Goal: Task Accomplishment & Management: Use online tool/utility

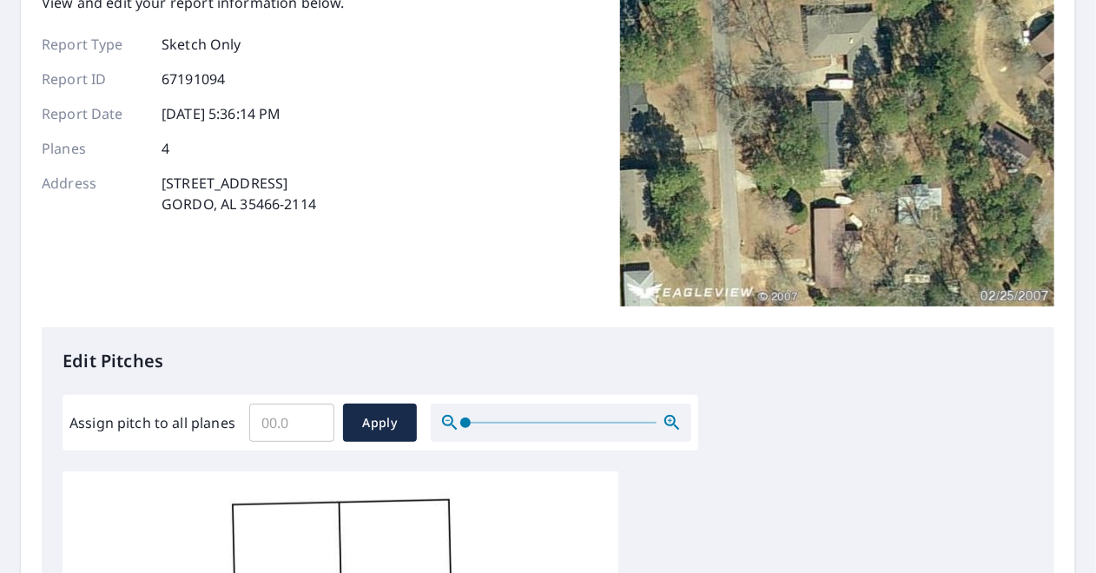
scroll to position [139, 0]
click at [289, 415] on input "Assign pitch to all planes" at bounding box center [291, 423] width 85 height 49
type input "4"
click at [382, 419] on span "Apply" at bounding box center [380, 423] width 46 height 22
type input "4"
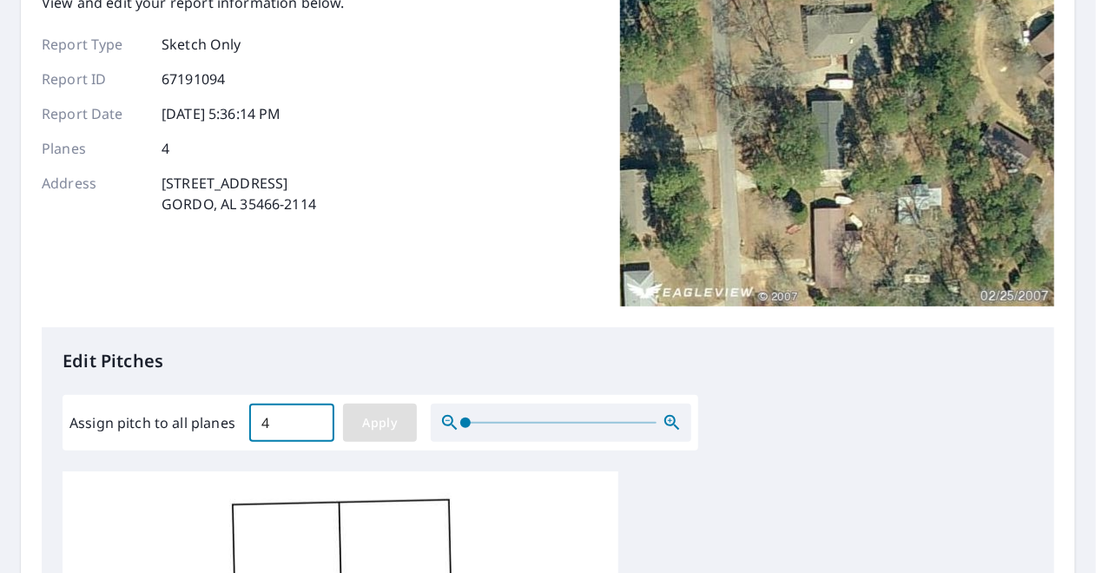
type input "4"
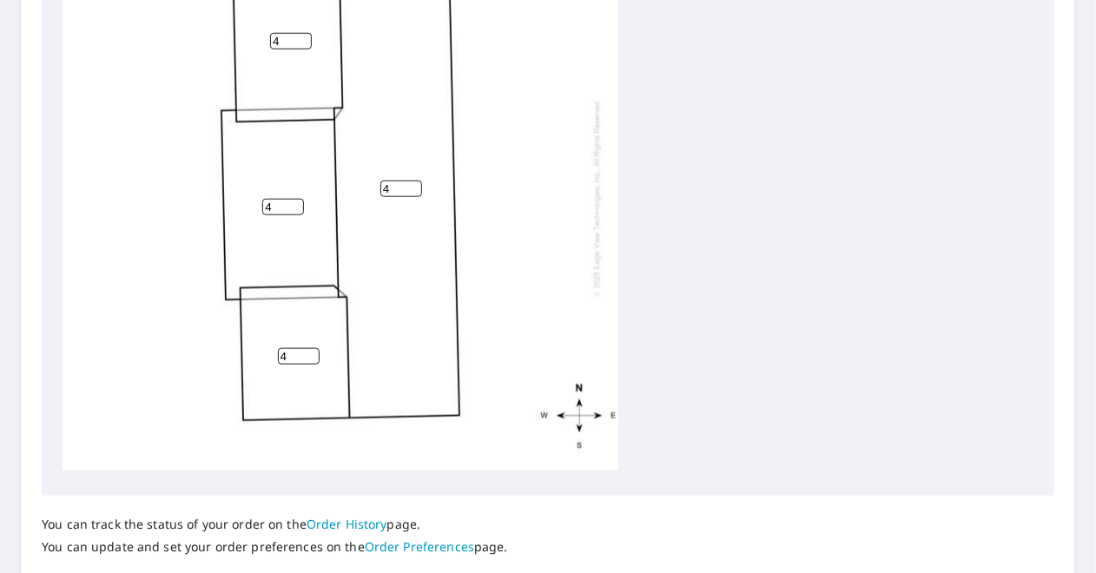
scroll to position [801, 0]
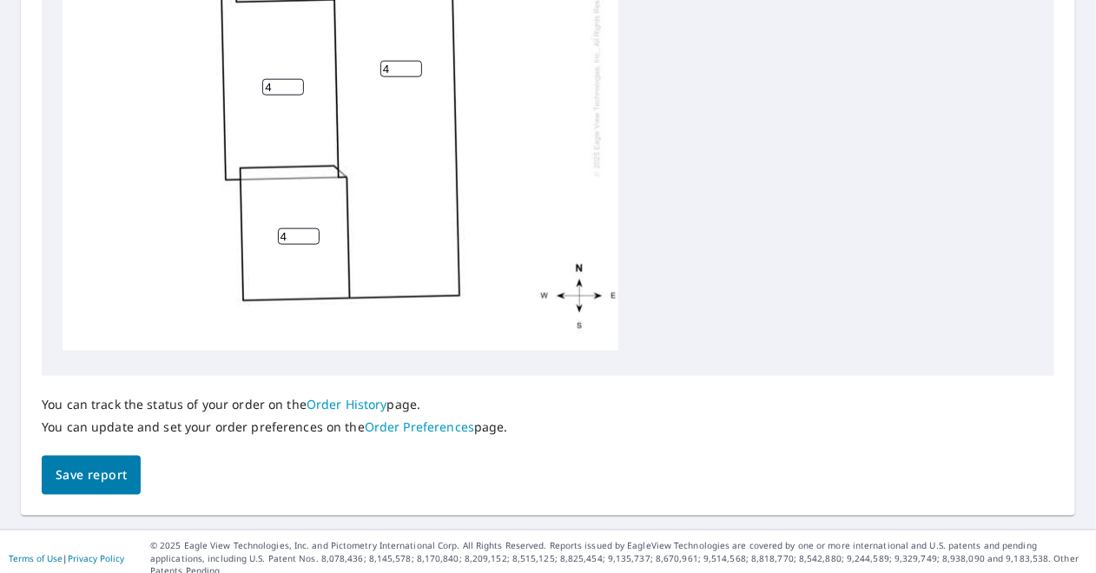
click at [105, 478] on span "Save report" at bounding box center [91, 476] width 71 height 22
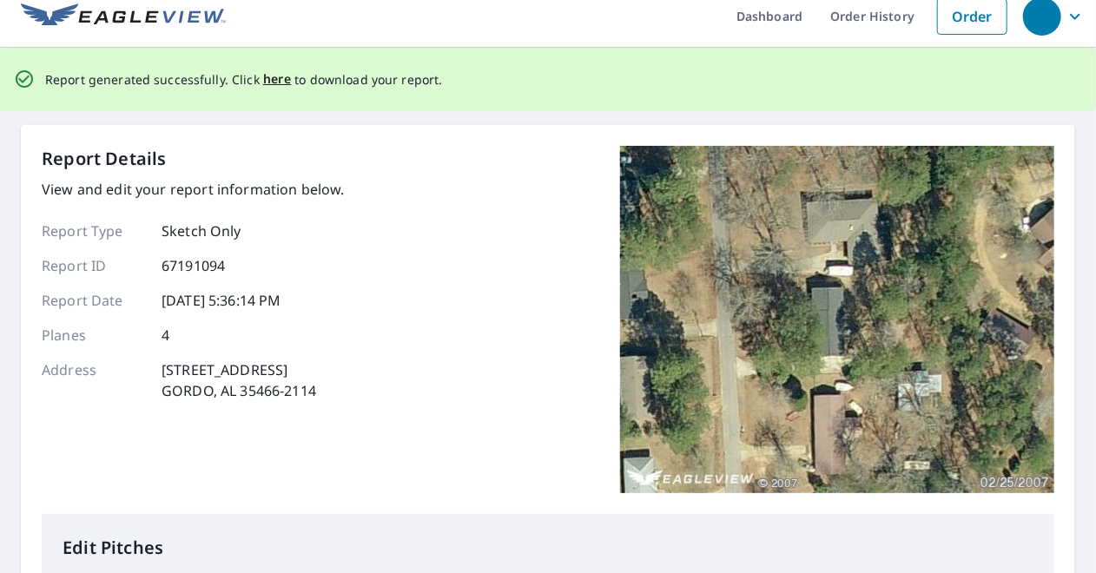
scroll to position [0, 0]
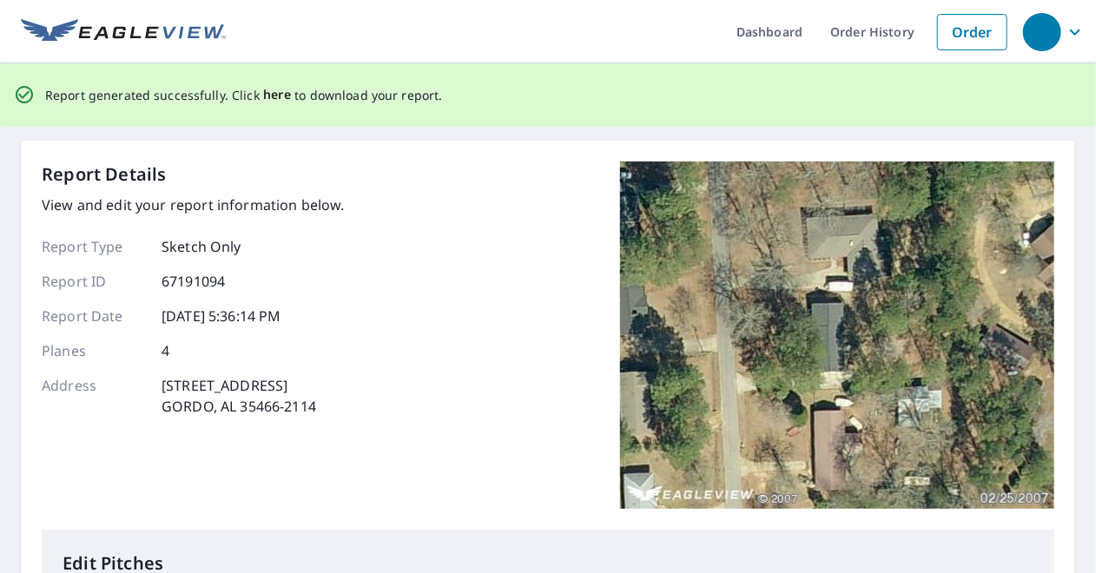
click at [273, 91] on span "here" at bounding box center [277, 95] width 29 height 22
